Goal: Task Accomplishment & Management: Use online tool/utility

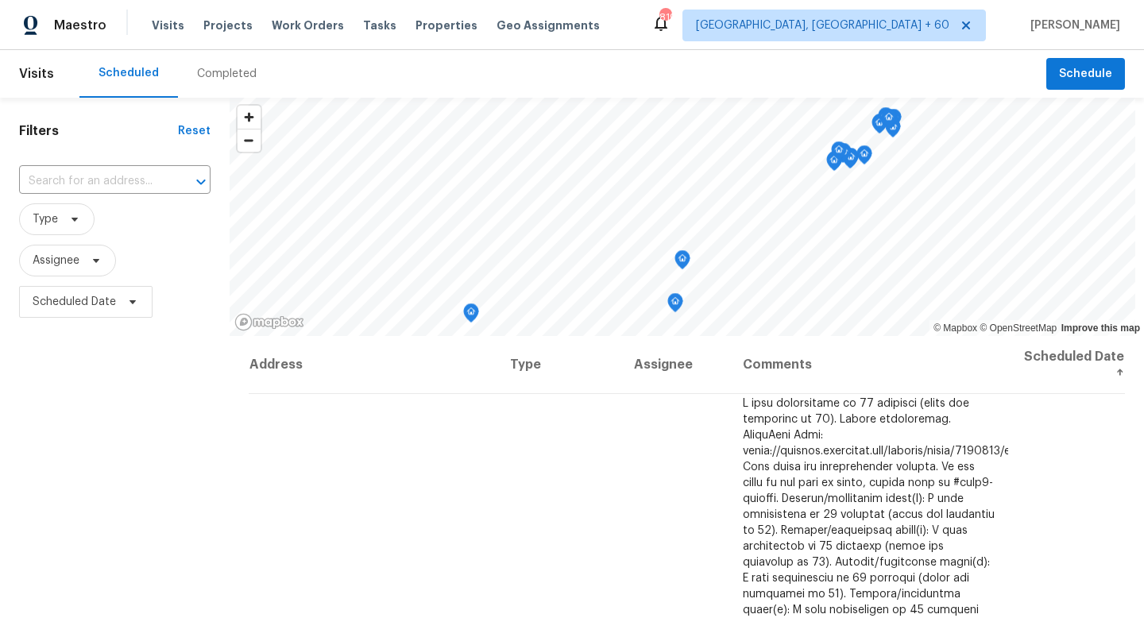
click at [36, 74] on span "Visits" at bounding box center [36, 73] width 35 height 35
click at [66, 23] on span "Maestro" at bounding box center [80, 25] width 52 height 16
click at [226, 70] on div "Completed" at bounding box center [227, 74] width 60 height 16
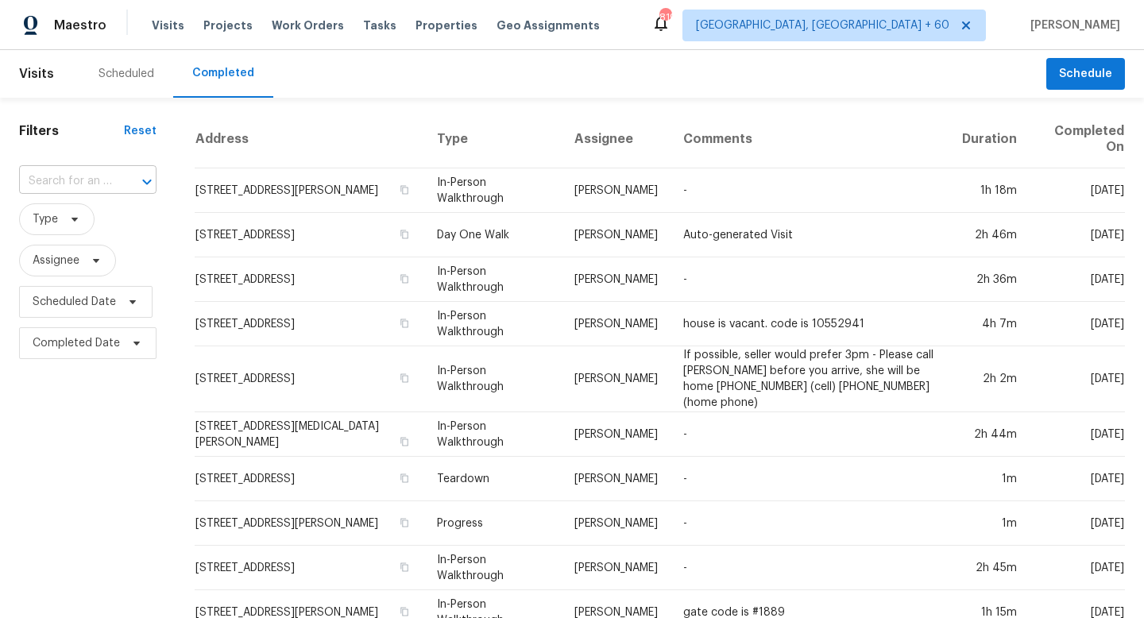
click at [104, 177] on input "text" at bounding box center [65, 181] width 93 height 25
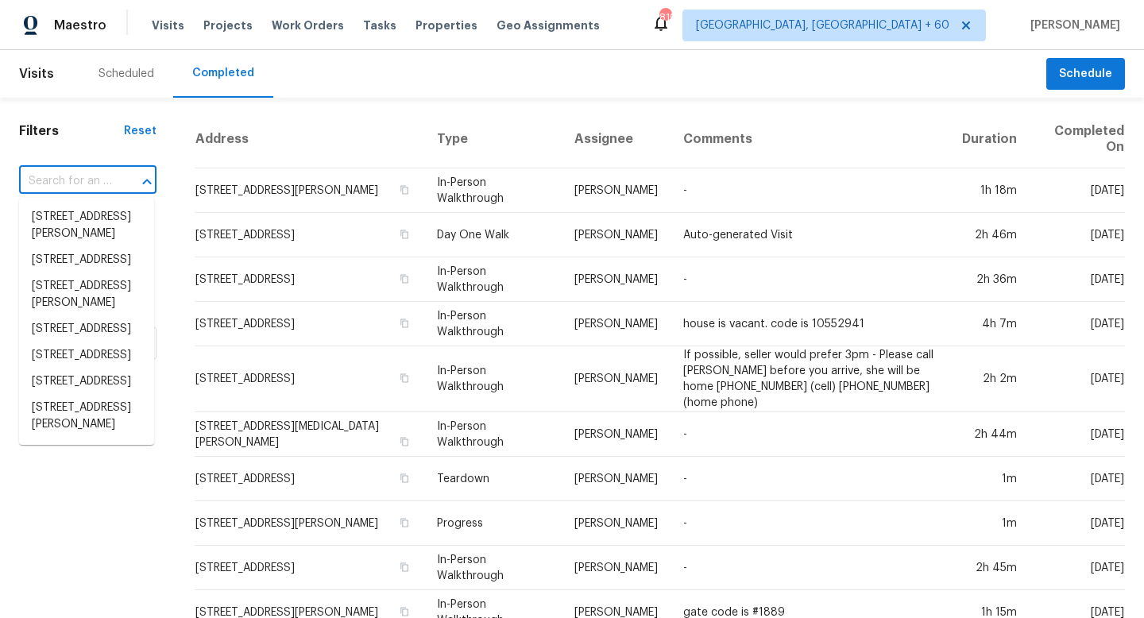
click at [34, 69] on span "Visits" at bounding box center [36, 73] width 35 height 35
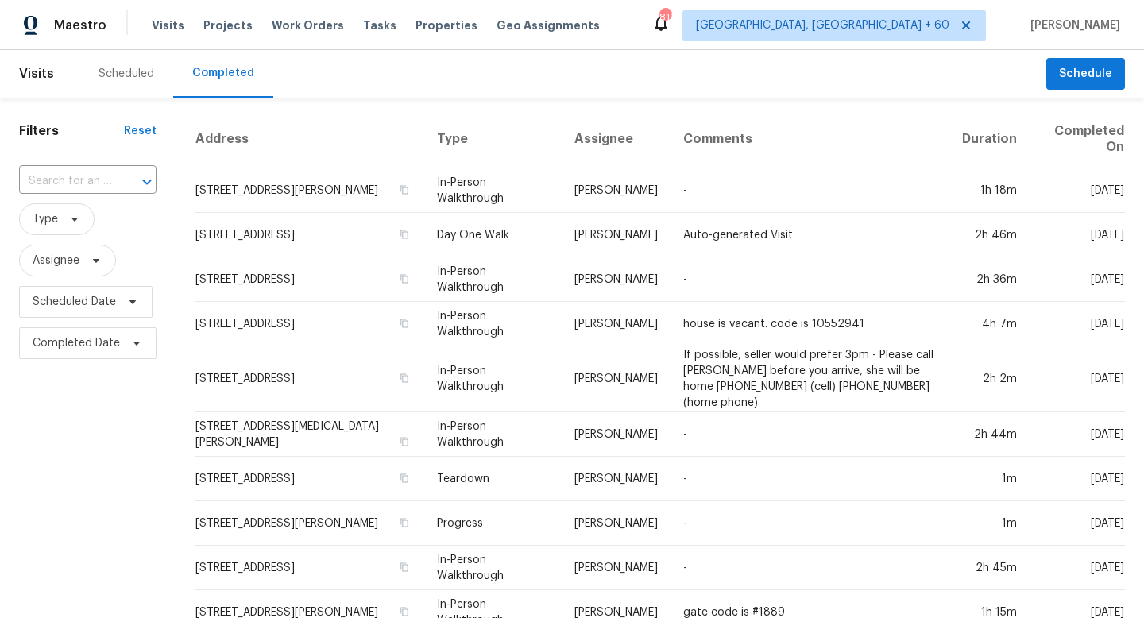
click at [130, 74] on div "Scheduled" at bounding box center [127, 74] width 56 height 16
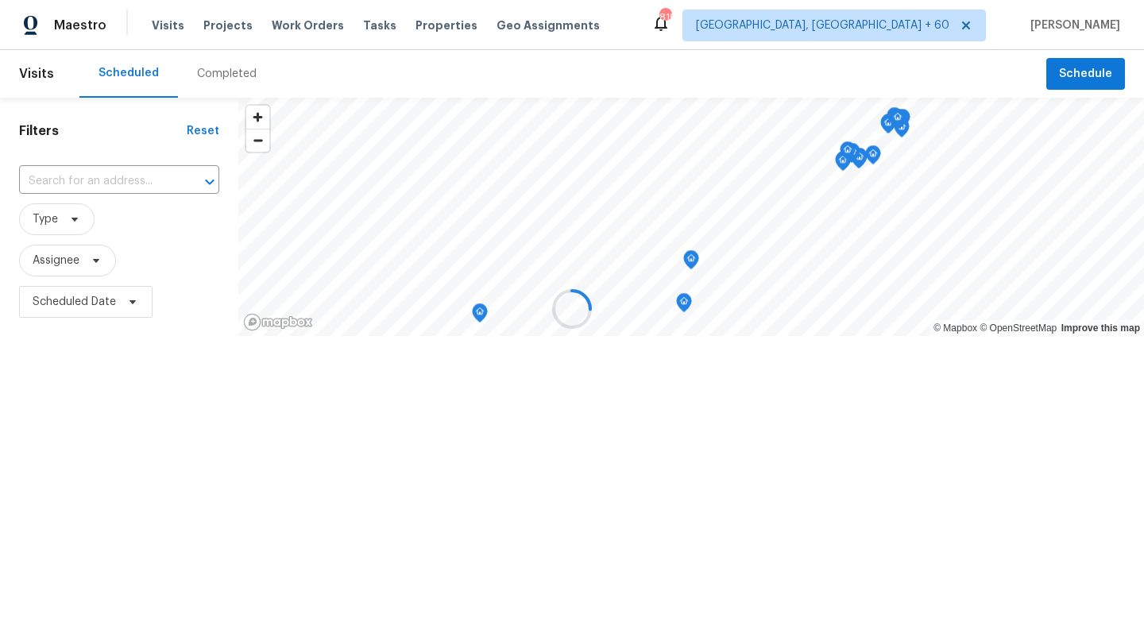
click at [21, 85] on div at bounding box center [572, 309] width 1144 height 618
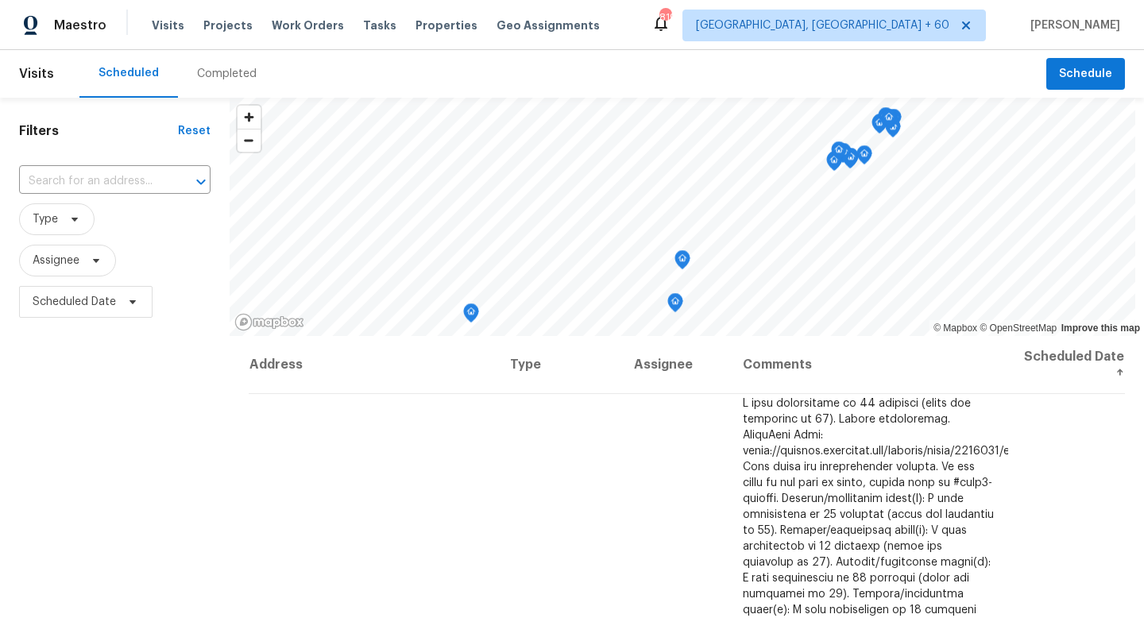
click at [246, 74] on div "Completed" at bounding box center [227, 74] width 60 height 16
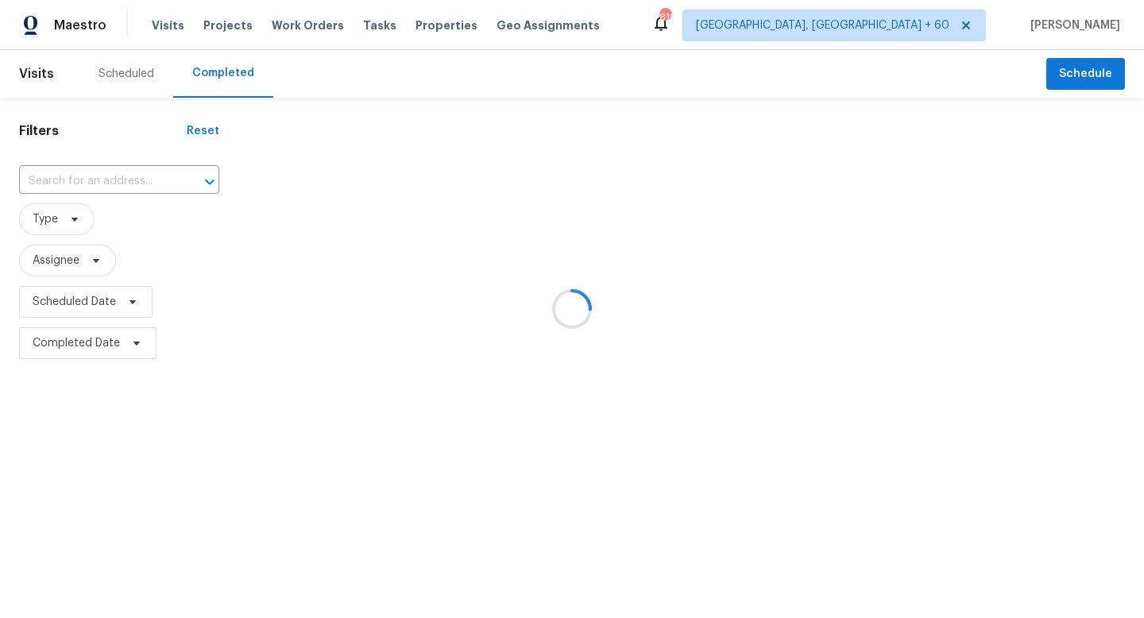
click at [114, 86] on div at bounding box center [572, 309] width 1144 height 618
click at [365, 27] on div at bounding box center [572, 309] width 1144 height 618
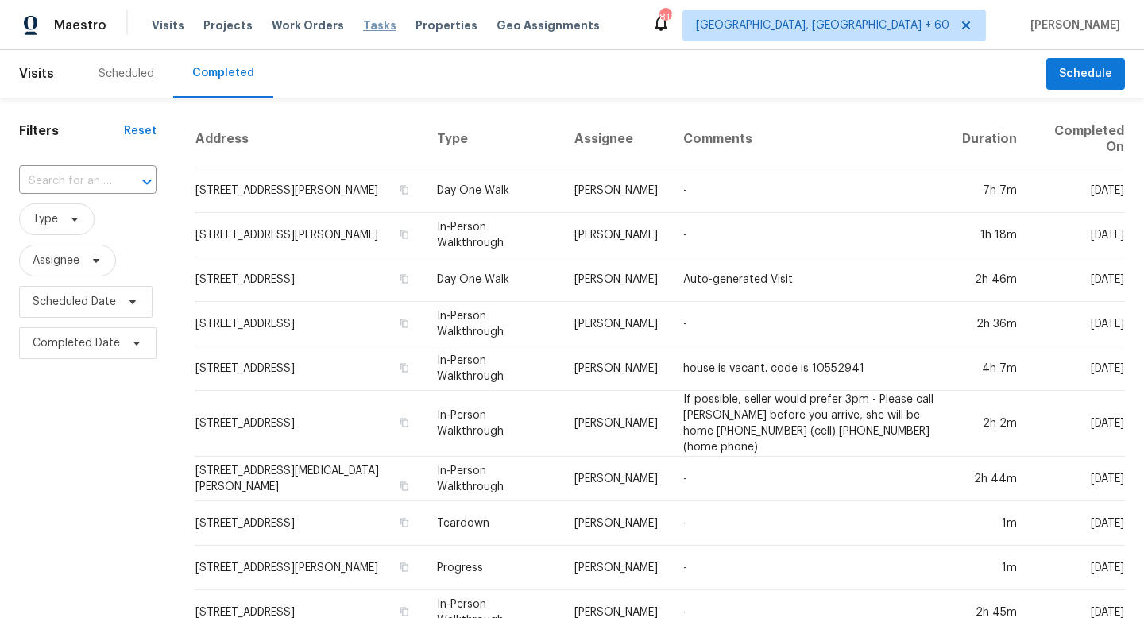
click at [366, 29] on span "Tasks" at bounding box center [379, 25] width 33 height 11
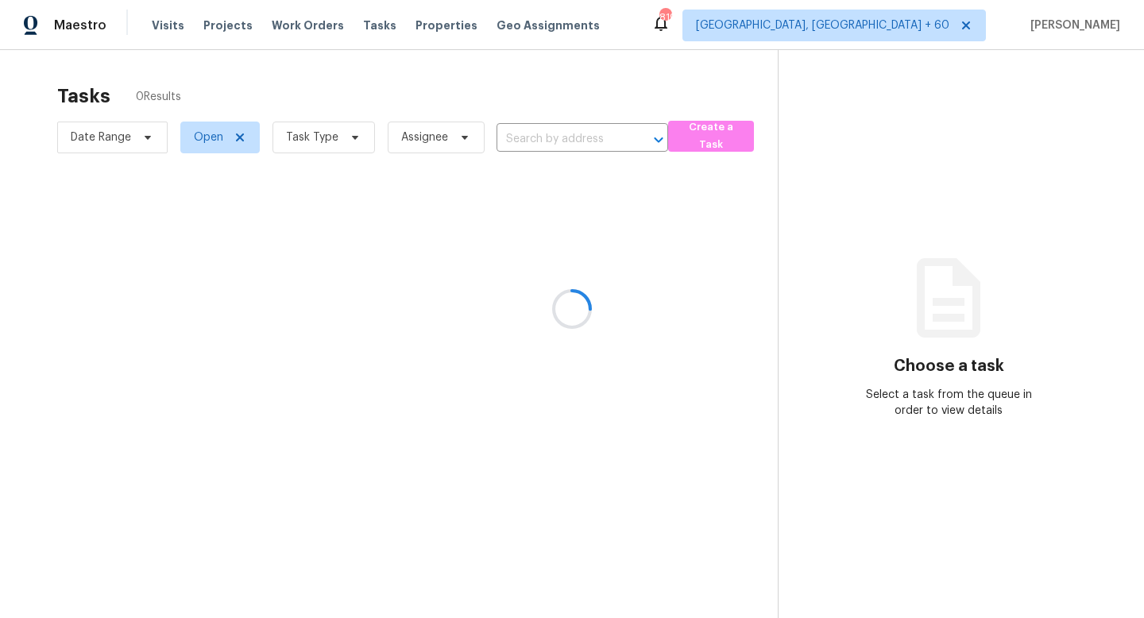
click at [116, 136] on div at bounding box center [572, 309] width 1144 height 618
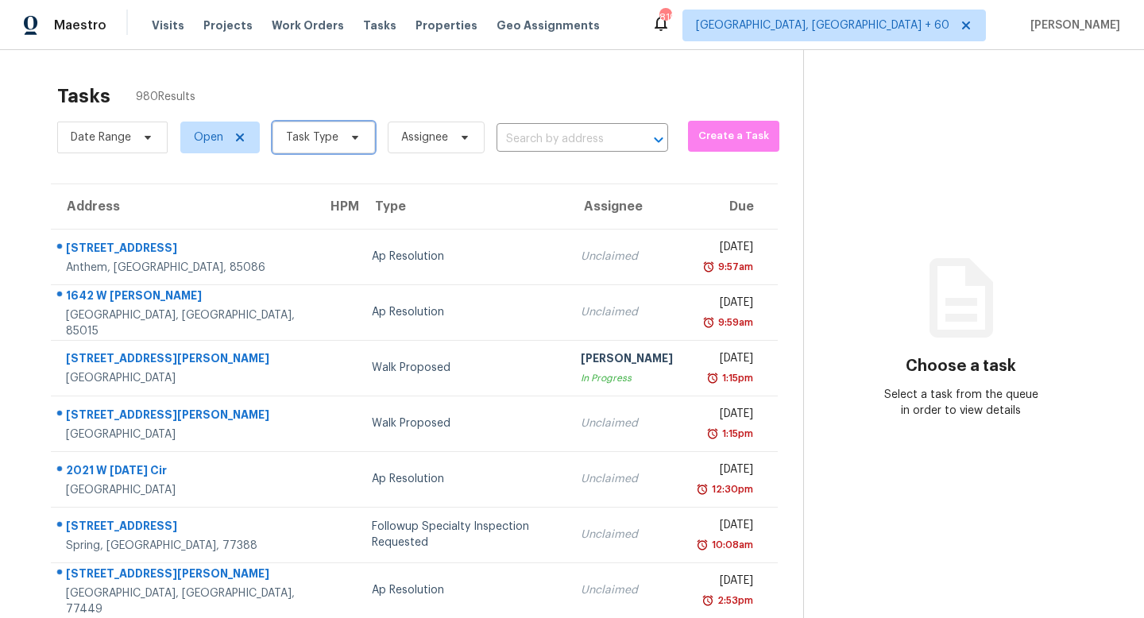
click at [353, 145] on span "Task Type" at bounding box center [324, 138] width 103 height 32
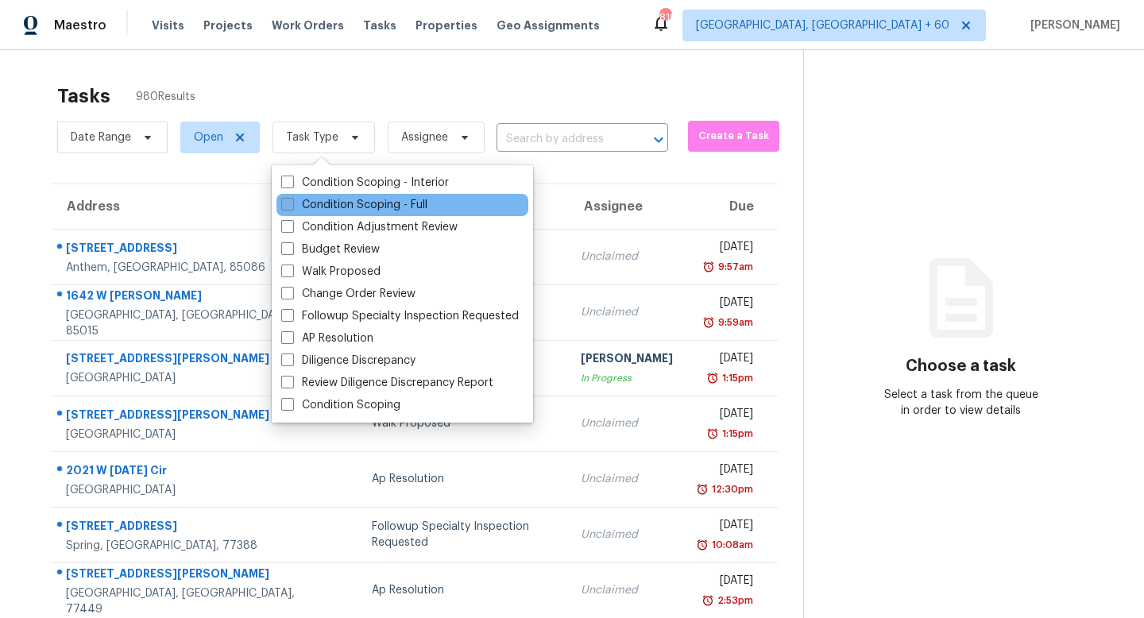
click at [287, 207] on span at bounding box center [287, 204] width 13 height 13
click at [287, 207] on input "Condition Scoping - Full" at bounding box center [286, 202] width 10 height 10
checkbox input "true"
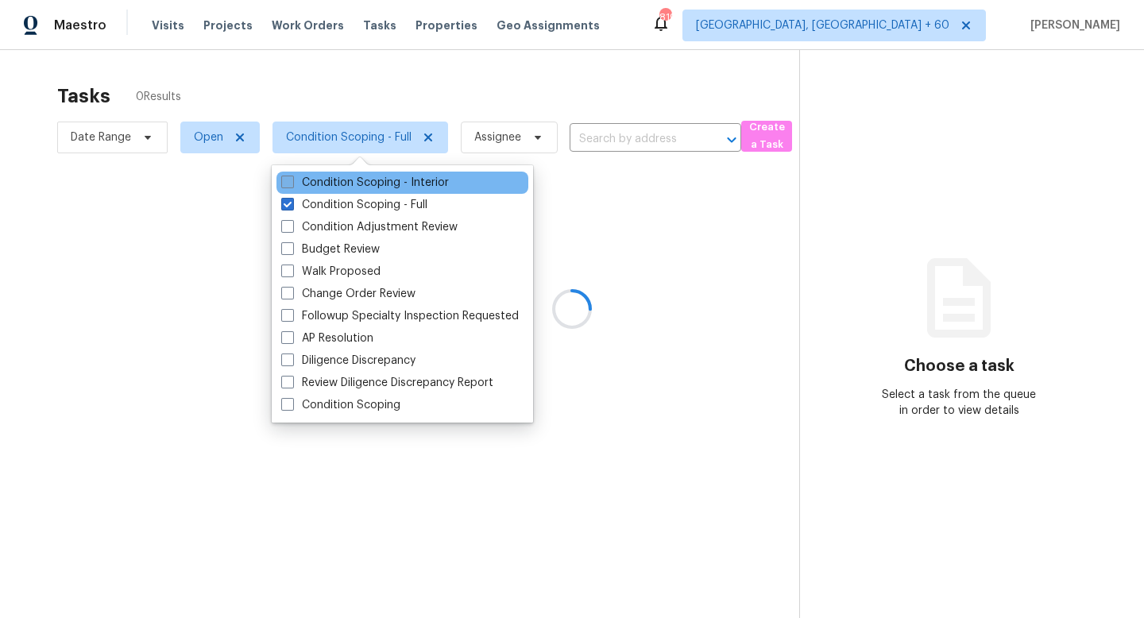
click at [287, 184] on span at bounding box center [287, 182] width 13 height 13
click at [287, 184] on input "Condition Scoping - Interior" at bounding box center [286, 180] width 10 height 10
checkbox input "true"
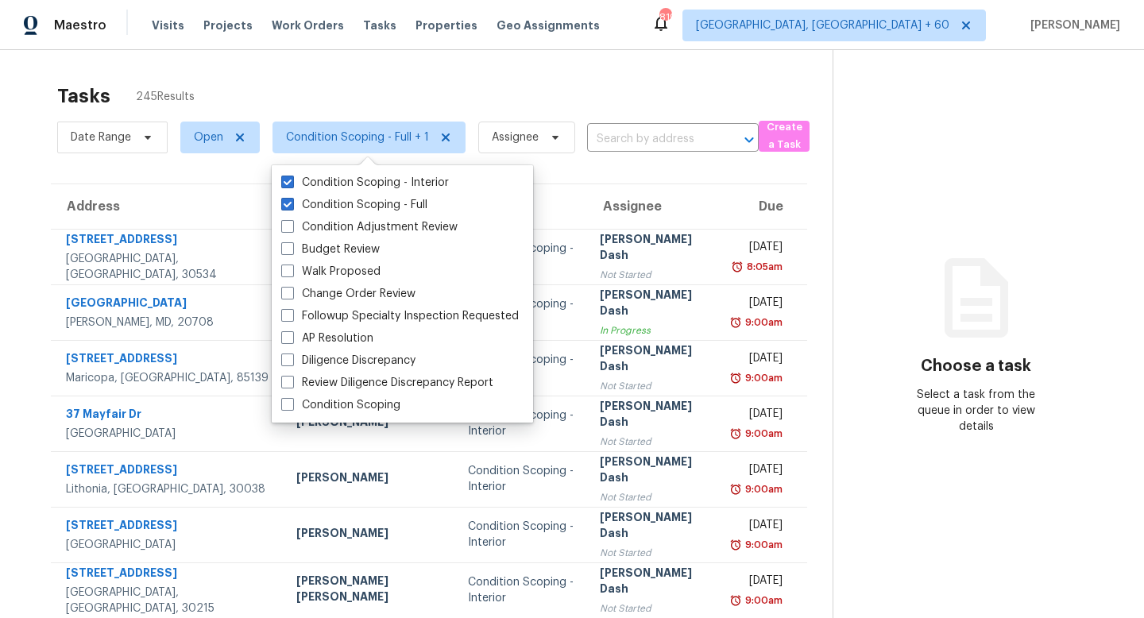
click at [324, 85] on div "Tasks 245 Results" at bounding box center [445, 95] width 776 height 41
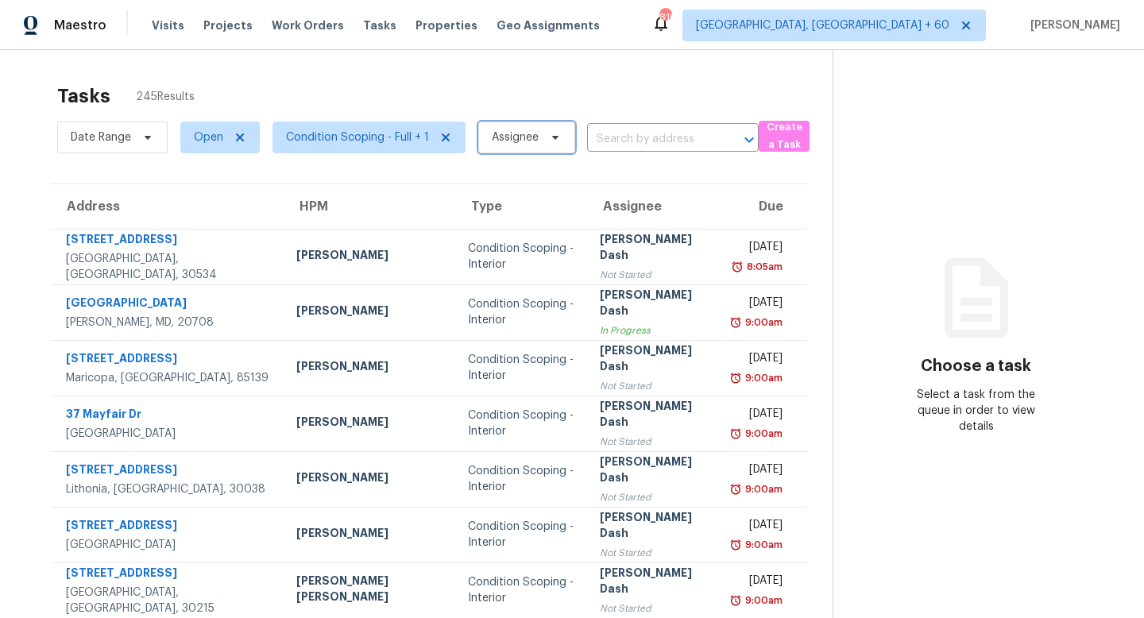
click at [526, 124] on span "Assignee" at bounding box center [526, 138] width 97 height 32
click at [527, 77] on div "Tasks 245 Results" at bounding box center [445, 95] width 776 height 41
click at [149, 134] on icon at bounding box center [147, 137] width 13 height 13
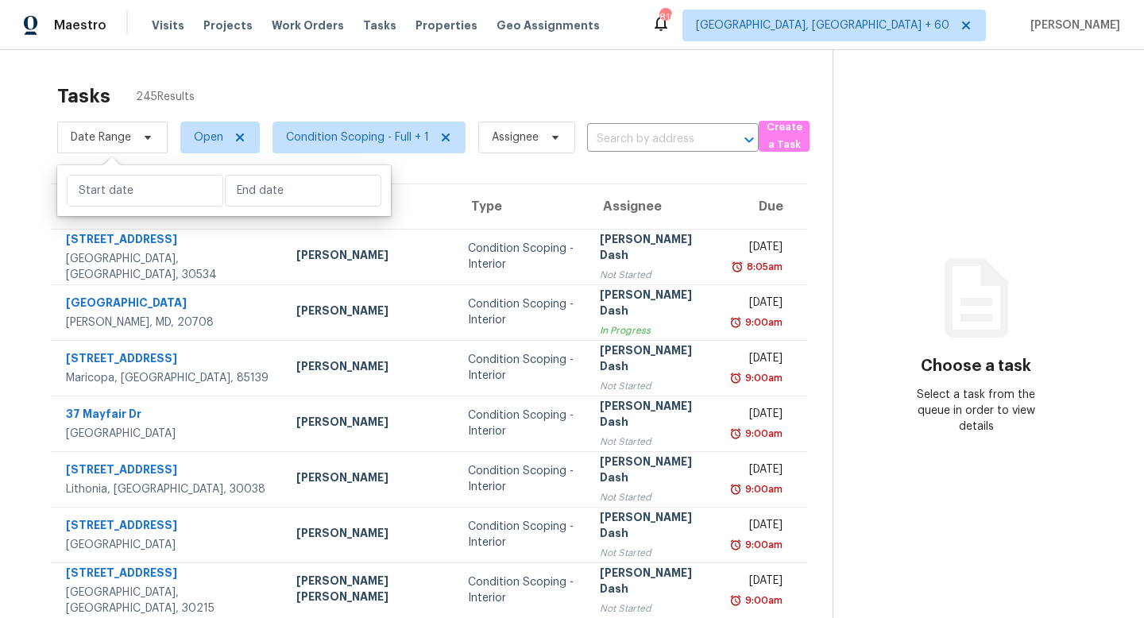
click at [259, 74] on div "Tasks 245 Results Date Range Open Condition Scoping - Full + 1 Assignee ​ Creat…" at bounding box center [572, 439] width 1144 height 778
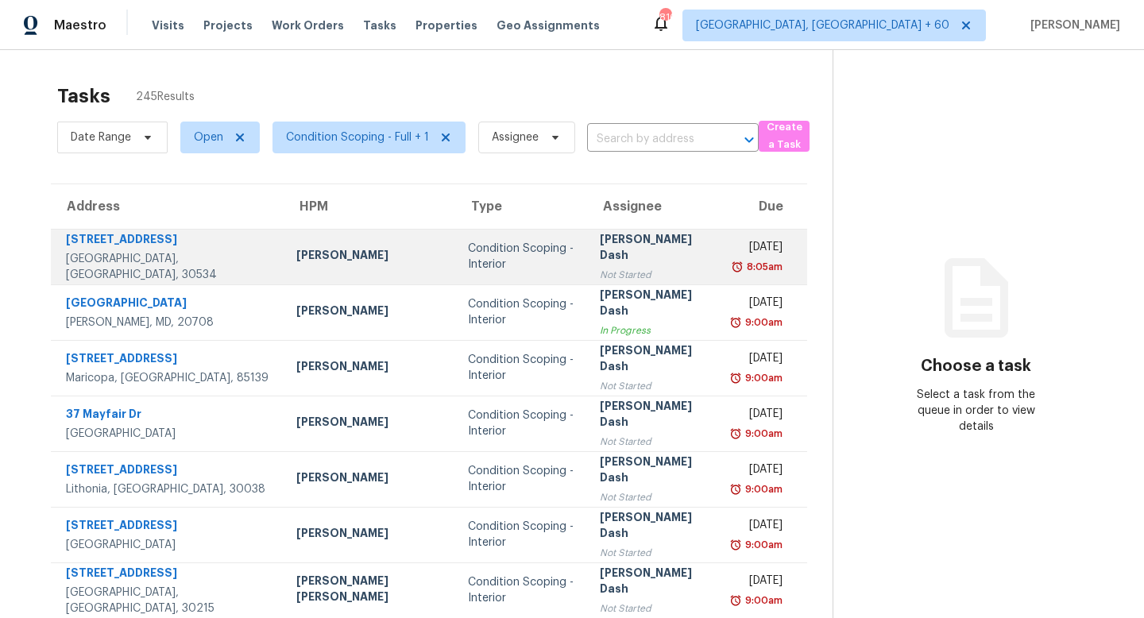
scroll to position [209, 0]
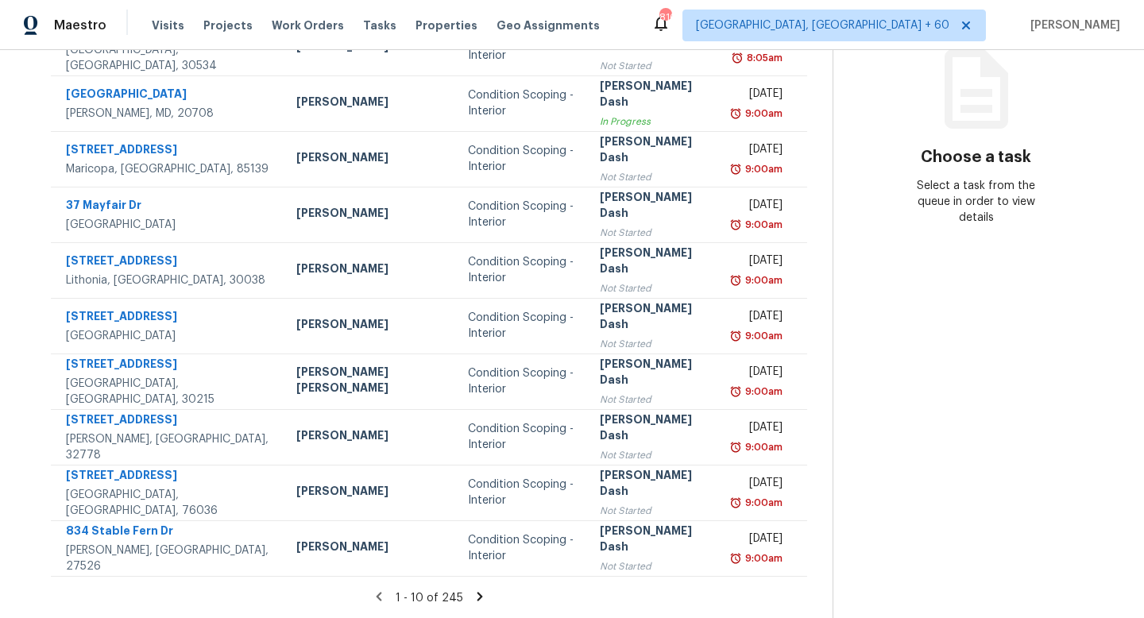
click at [477, 594] on icon at bounding box center [480, 596] width 6 height 9
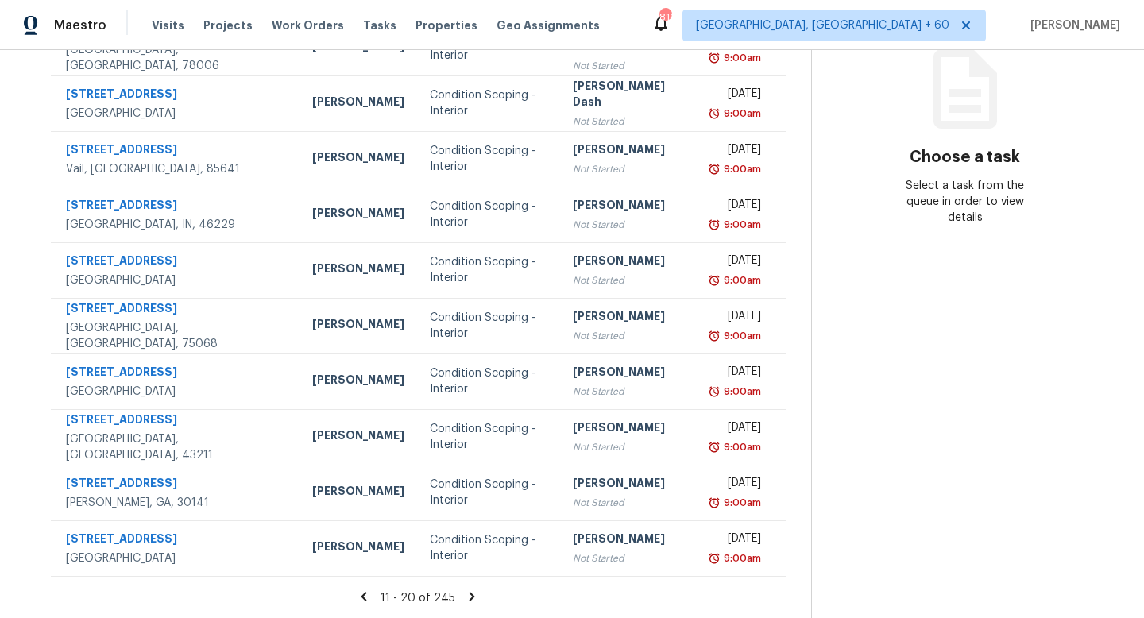
click at [366, 596] on icon at bounding box center [364, 597] width 14 height 14
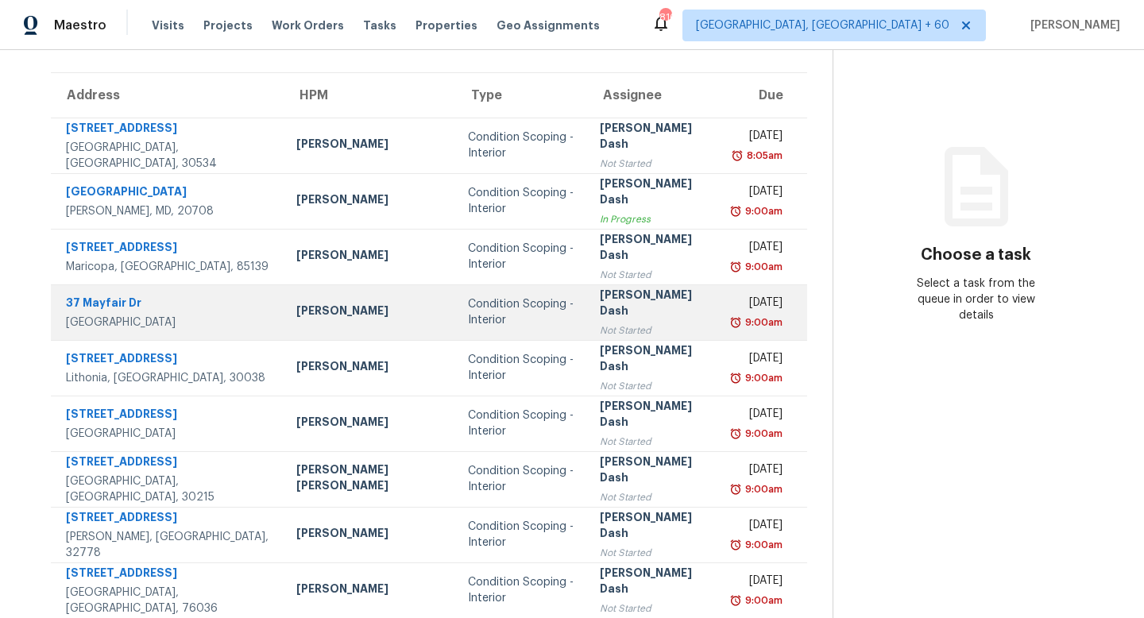
scroll to position [0, 0]
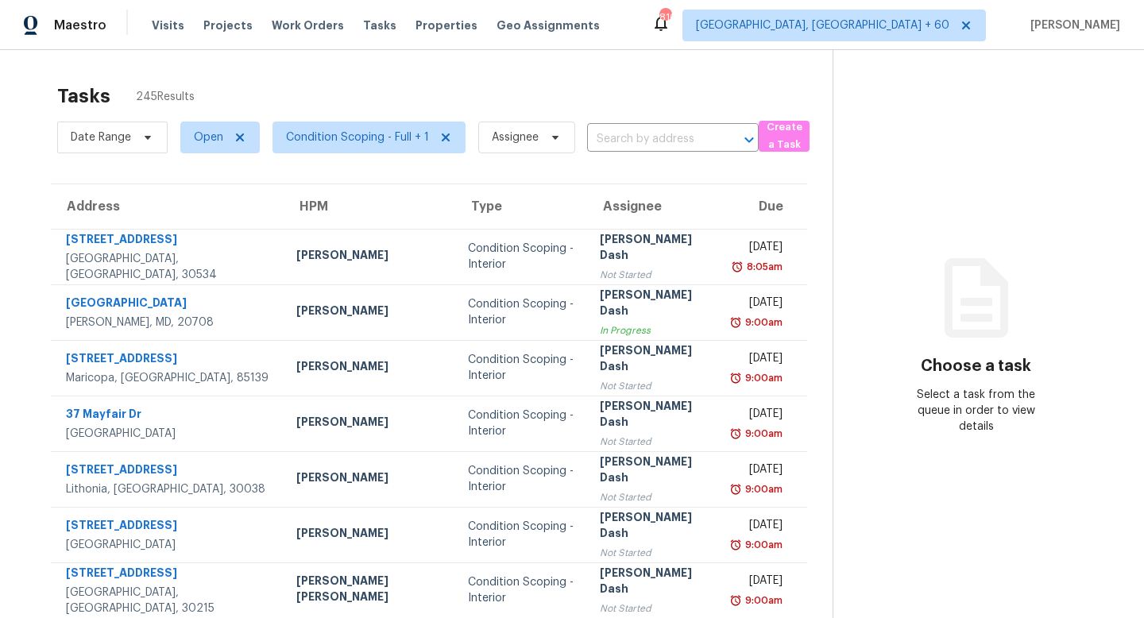
click at [609, 80] on div "Tasks 245 Results" at bounding box center [445, 95] width 776 height 41
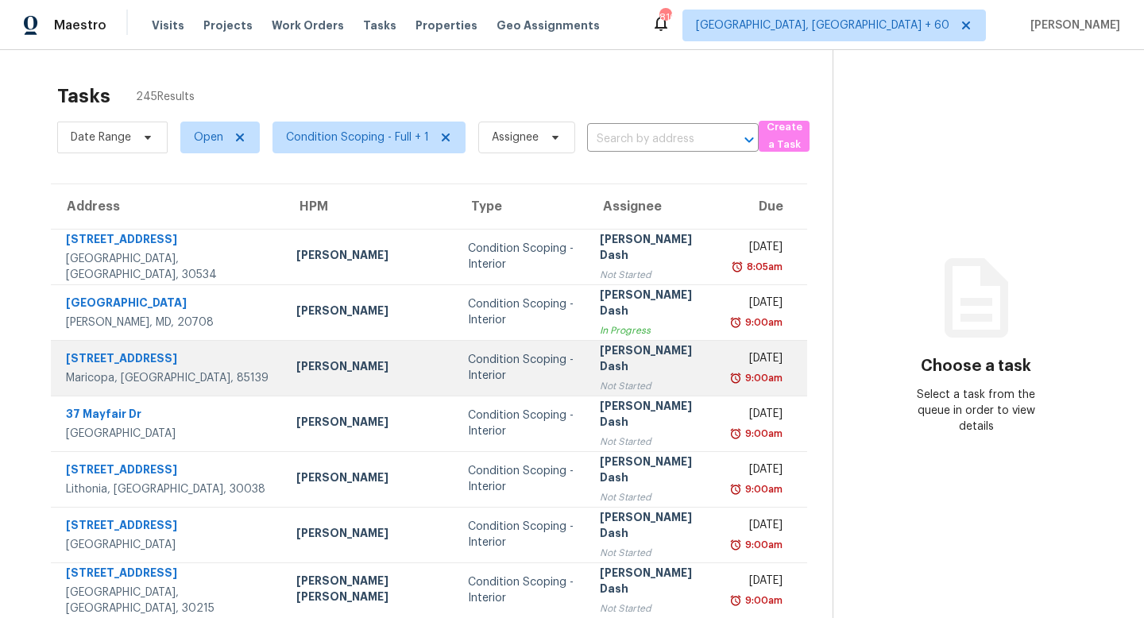
scroll to position [209, 0]
